Goal: Find specific page/section: Find specific page/section

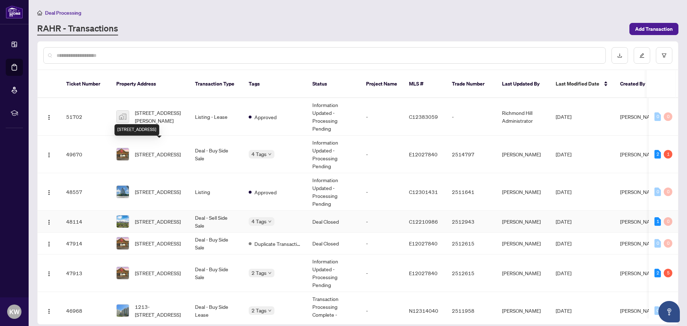
scroll to position [36, 0]
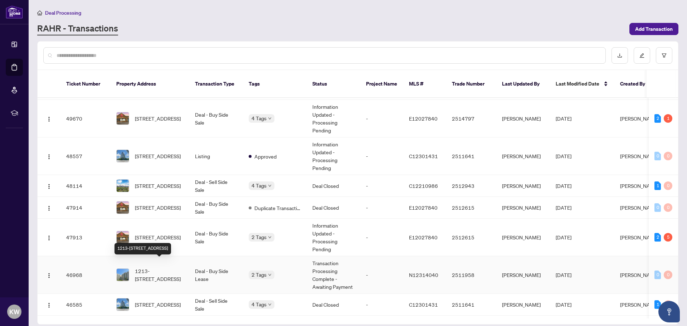
click at [167, 267] on span "1213-[STREET_ADDRESS]" at bounding box center [159, 275] width 49 height 16
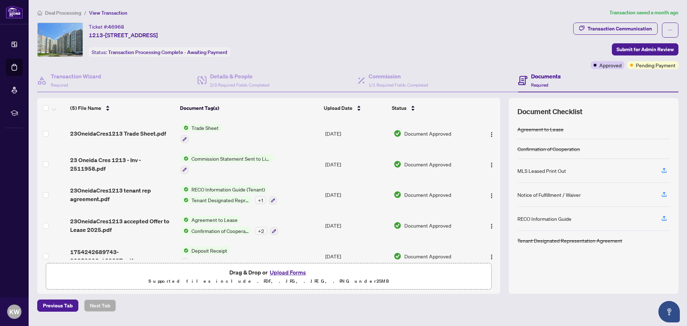
click at [204, 128] on span "Trade Sheet" at bounding box center [205, 128] width 33 height 8
click at [195, 163] on span "Trade Sheet" at bounding box center [185, 163] width 33 height 8
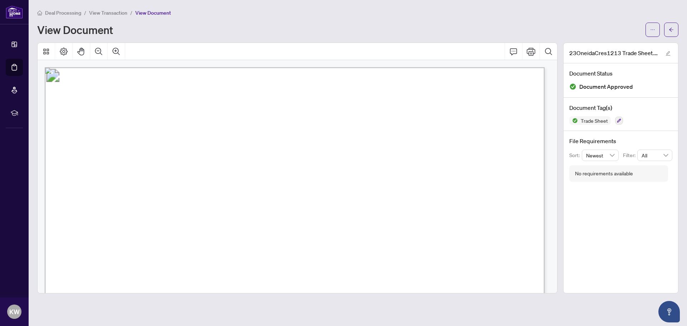
click at [118, 14] on span "View Transaction" at bounding box center [108, 13] width 38 height 6
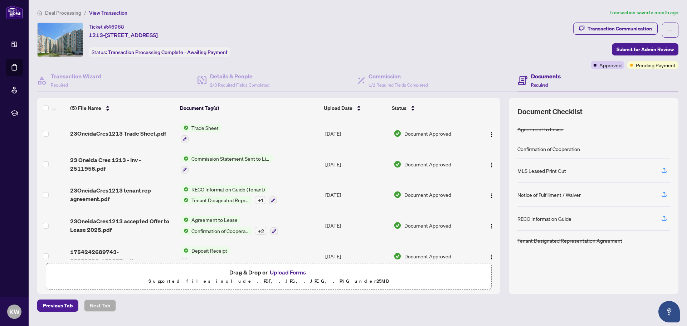
click at [73, 13] on span "Deal Processing" at bounding box center [63, 13] width 36 height 6
